Goal: Task Accomplishment & Management: Use online tool/utility

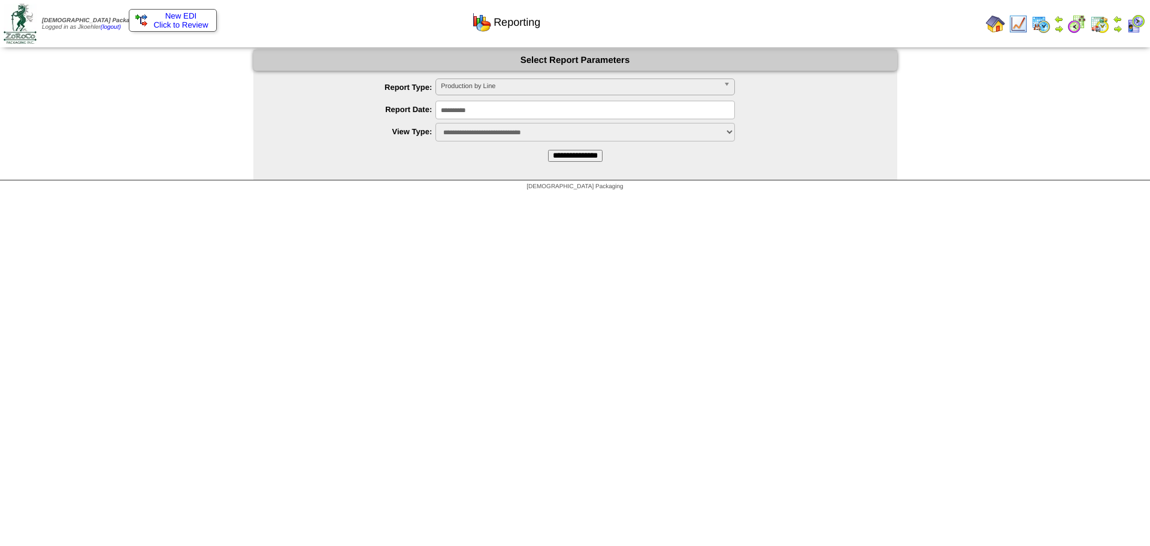
click at [999, 22] on img at bounding box center [995, 23] width 19 height 19
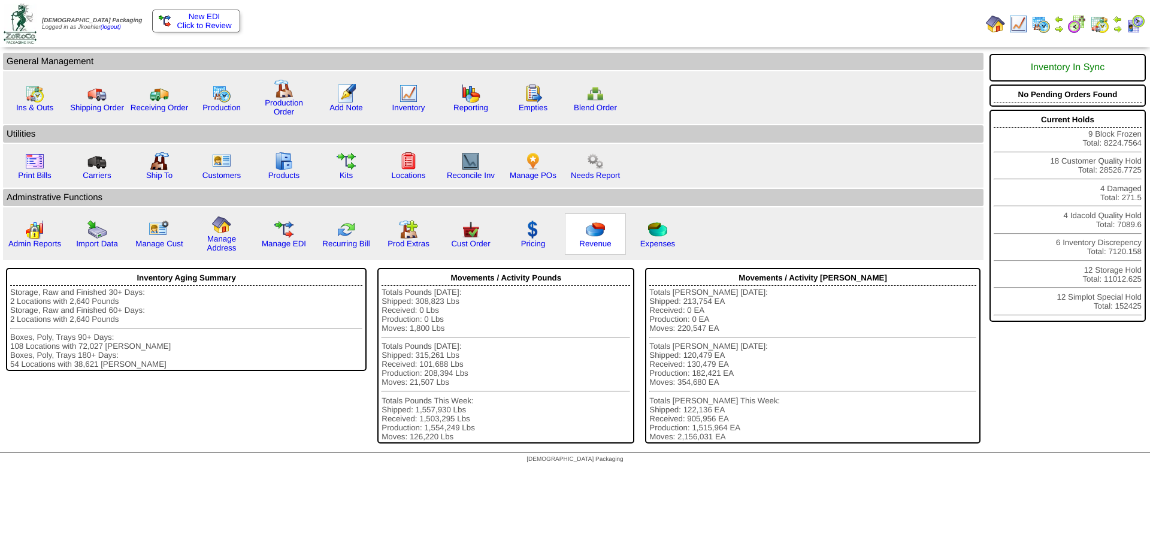
click at [589, 234] on img at bounding box center [595, 229] width 19 height 19
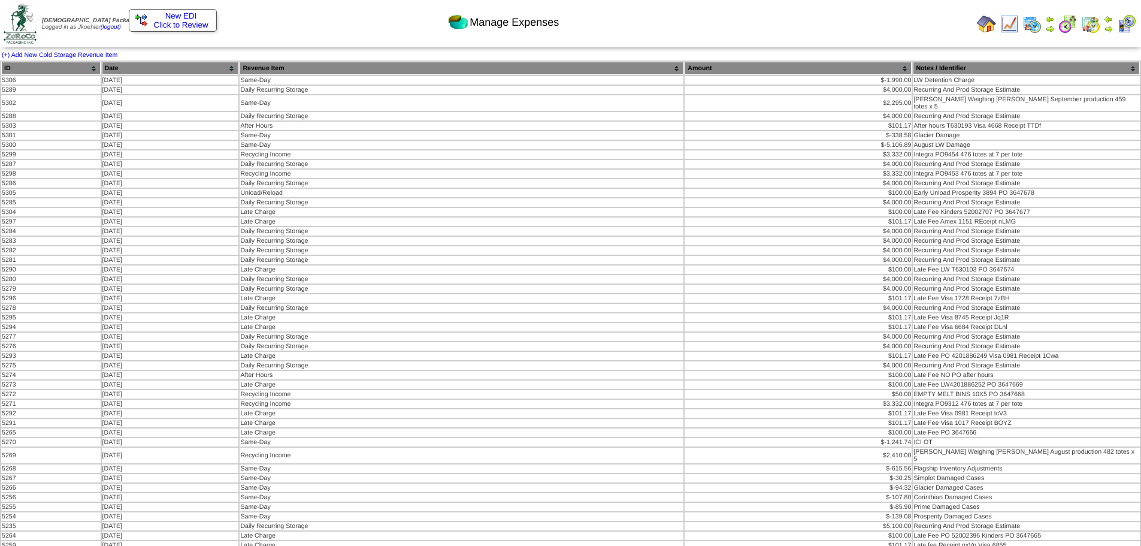
drag, startPoint x: 1003, startPoint y: 425, endPoint x: 2, endPoint y: 68, distance: 1062.2
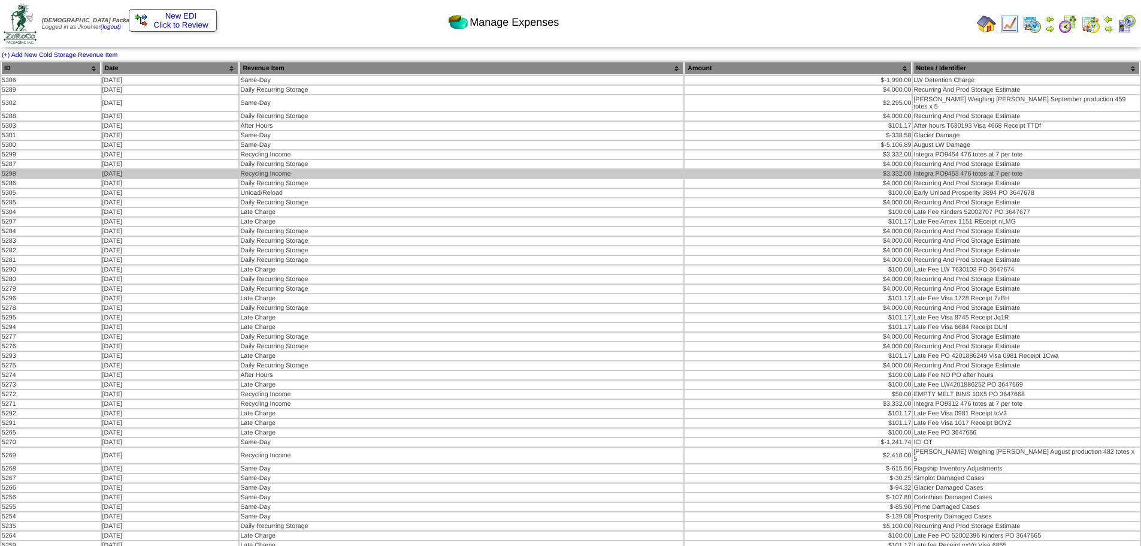
copy table "ID Date Revenue Item Amount Notes / Identifier 5306 [DATE] Same-Day $-1,990.00 …"
